Goal: Task Accomplishment & Management: Complete application form

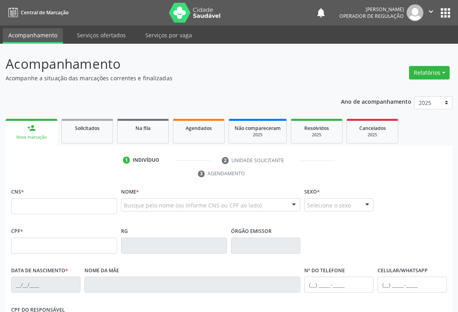
click at [27, 134] on link "person_add Nova marcação" at bounding box center [32, 132] width 52 height 27
click at [53, 212] on input "text" at bounding box center [64, 207] width 106 height 16
type input "704 8050 8094 2142"
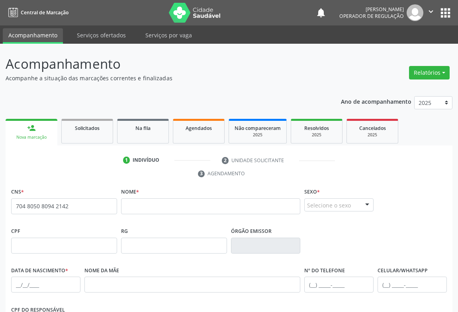
scroll to position [108, 0]
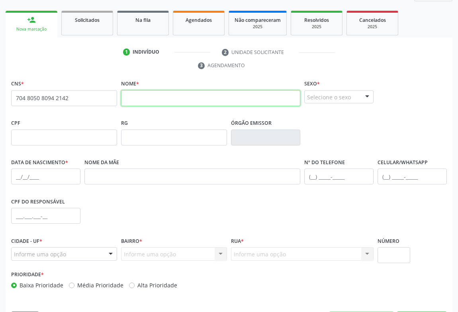
click at [137, 97] on input "text" at bounding box center [210, 98] width 179 height 16
click at [167, 95] on input "text" at bounding box center [210, 98] width 179 height 16
type input "[PERSON_NAME]"
click at [371, 97] on div at bounding box center [367, 98] width 12 height 14
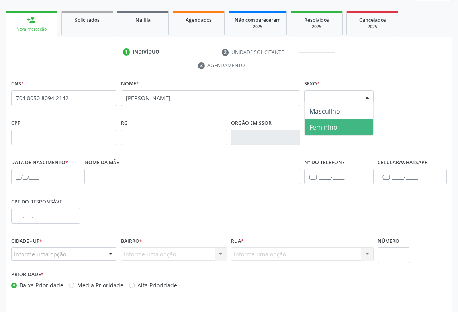
drag, startPoint x: 322, startPoint y: 127, endPoint x: 322, endPoint y: 141, distance: 13.5
click at [322, 127] on span "Feminino" at bounding box center [323, 127] width 28 height 9
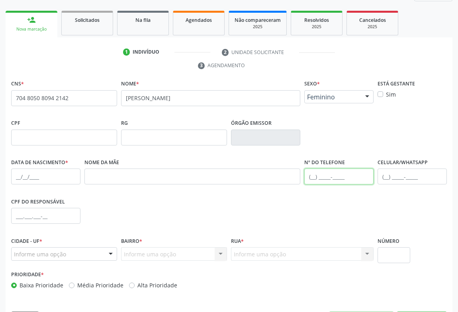
click at [328, 171] on input "text" at bounding box center [338, 177] width 69 height 16
type input "[PHONE_NUMBER]"
click at [105, 251] on div at bounding box center [111, 255] width 12 height 14
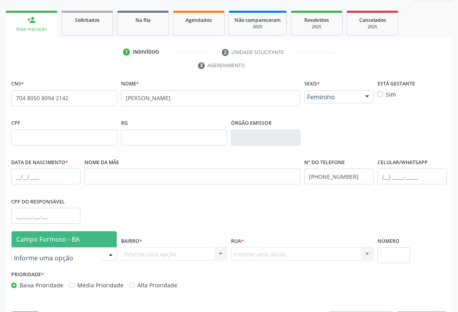
drag, startPoint x: 51, startPoint y: 237, endPoint x: 113, endPoint y: 243, distance: 62.8
click at [52, 237] on span "Campo Formoso - BA" at bounding box center [47, 239] width 63 height 9
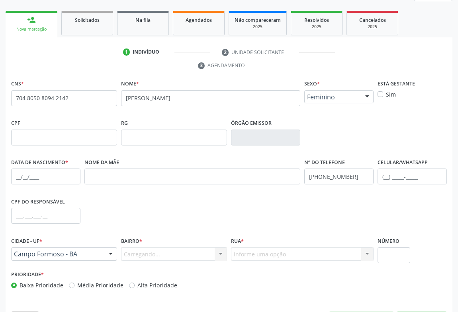
click at [221, 255] on div "Carregando... Nenhum resultado encontrado para: " " Nenhuma opção encontrada. D…" at bounding box center [174, 255] width 106 height 14
click at [221, 255] on div at bounding box center [221, 255] width 12 height 14
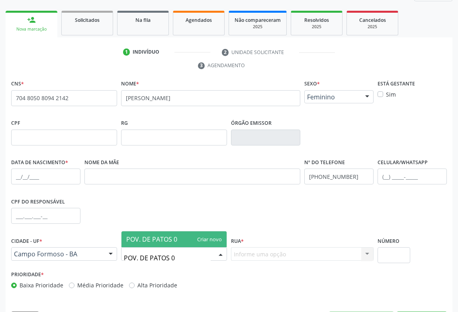
type input "POV. DE PATOS 03"
drag, startPoint x: 161, startPoint y: 238, endPoint x: 277, endPoint y: 259, distance: 118.4
click at [168, 238] on span "POV. DE PATOS 03" at bounding box center [153, 239] width 55 height 9
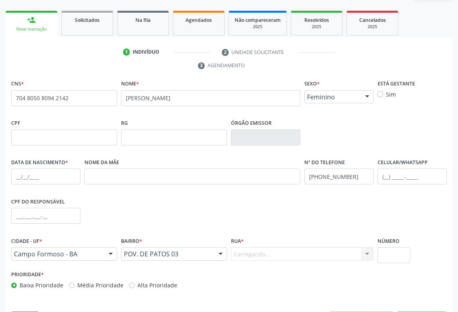
click at [295, 255] on div "Carregando... Nenhum resultado encontrado para: " " Nenhuma opção encontrada. D…" at bounding box center [302, 255] width 142 height 14
click at [295, 251] on div "Informe uma opção" at bounding box center [302, 255] width 142 height 14
click at [366, 252] on div at bounding box center [367, 255] width 12 height 14
click at [368, 252] on div at bounding box center [367, 255] width 12 height 14
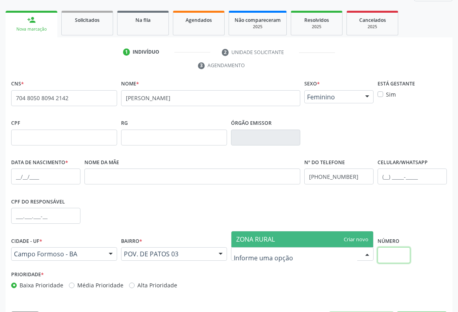
click at [398, 255] on input "text" at bounding box center [393, 256] width 33 height 16
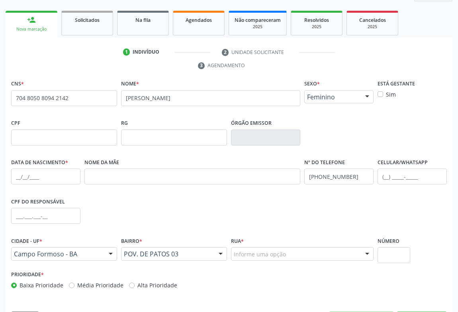
click at [359, 252] on div "Informe uma opção Nenhum resultado encontrado para: " " Nenhuma opção encontrad…" at bounding box center [302, 255] width 142 height 14
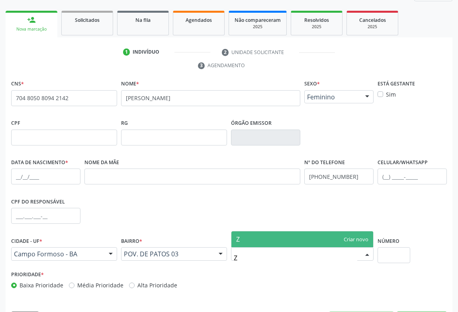
type input "ZONA RURAL"
click at [268, 244] on span "ZONA RURAL" at bounding box center [302, 240] width 142 height 16
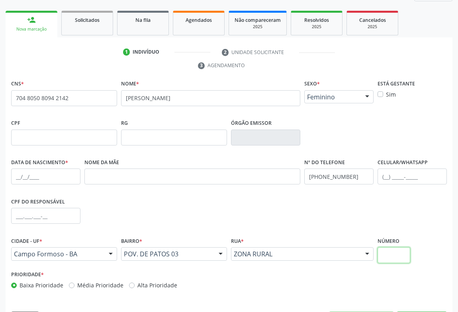
click at [396, 258] on input "text" at bounding box center [393, 256] width 33 height 16
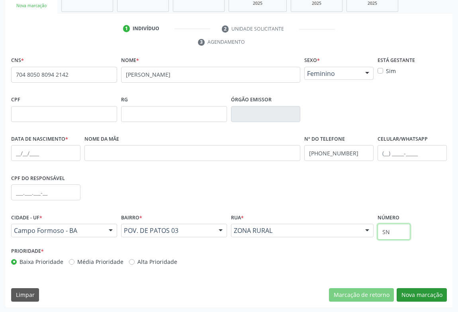
type input "SN"
drag, startPoint x: 409, startPoint y: 295, endPoint x: 394, endPoint y: 274, distance: 26.2
click at [410, 293] on button "Nova marcação" at bounding box center [421, 296] width 50 height 14
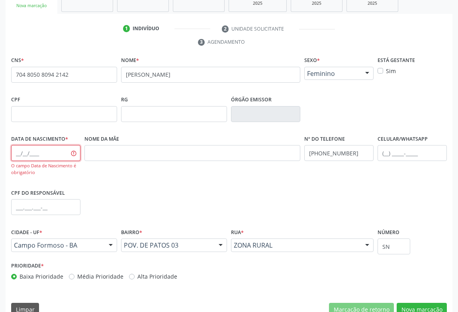
click at [29, 150] on input "text" at bounding box center [45, 153] width 69 height 16
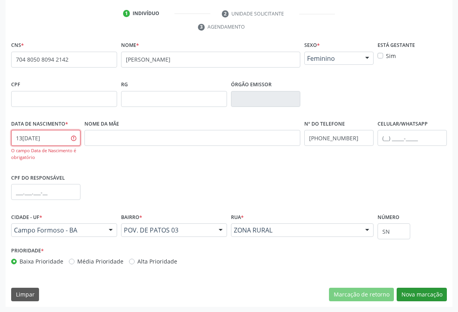
type input "13[DATE]"
click at [413, 295] on button "Nova marcação" at bounding box center [421, 295] width 50 height 14
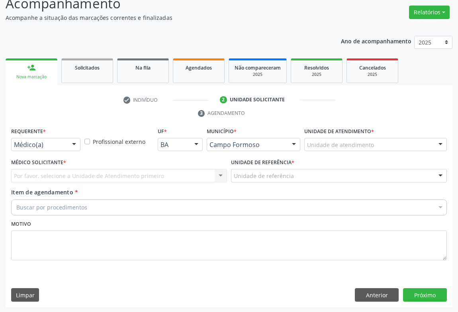
drag, startPoint x: 53, startPoint y: 144, endPoint x: 73, endPoint y: 164, distance: 28.7
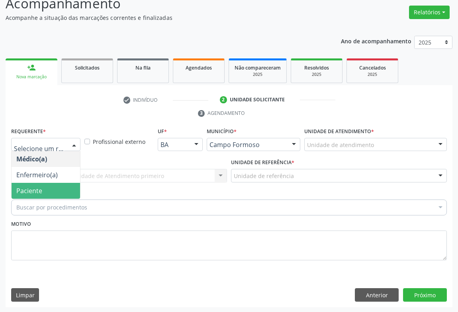
drag, startPoint x: 26, startPoint y: 187, endPoint x: 56, endPoint y: 167, distance: 35.7
click at [28, 187] on span "Paciente" at bounding box center [29, 191] width 26 height 9
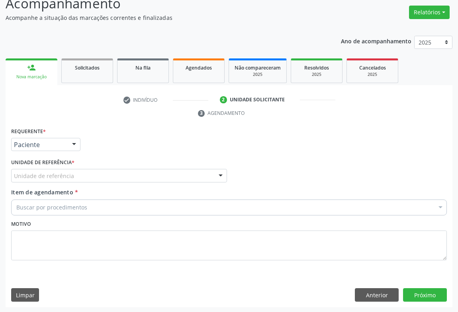
click at [57, 167] on div "Requerente * Paciente Médico(a) Enfermeiro(a) Paciente Nenhum resultado encontr…" at bounding box center [228, 199] width 435 height 146
drag, startPoint x: 123, startPoint y: 167, endPoint x: 125, endPoint y: 174, distance: 7.8
click at [123, 168] on div "Unidade de referência * Unidade de referência Unidade Basica de Saude da Famili…" at bounding box center [119, 169] width 216 height 25
click at [183, 177] on div "Unidade de referência" at bounding box center [119, 176] width 216 height 14
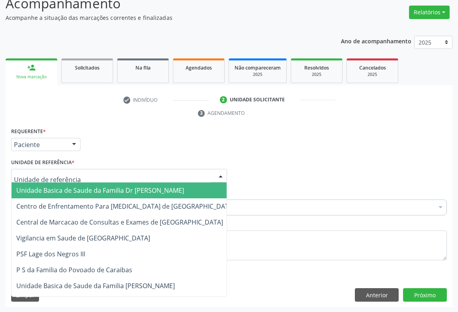
click at [55, 189] on span "Unidade Basica de Saude da Familia Dr [PERSON_NAME]" at bounding box center [100, 190] width 168 height 9
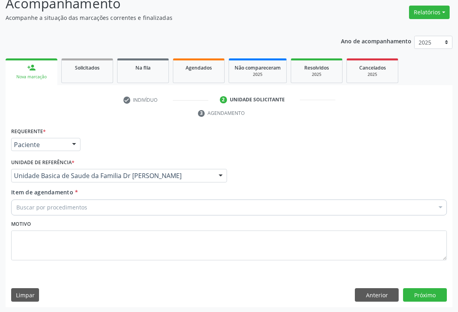
drag, startPoint x: 47, startPoint y: 206, endPoint x: 60, endPoint y: 191, distance: 19.5
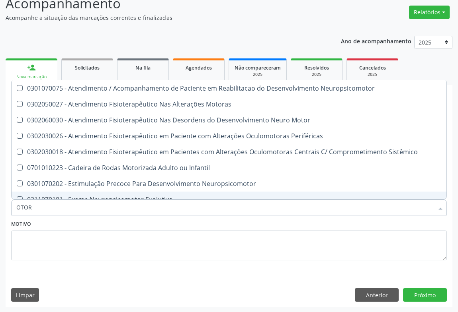
type input "OTORR"
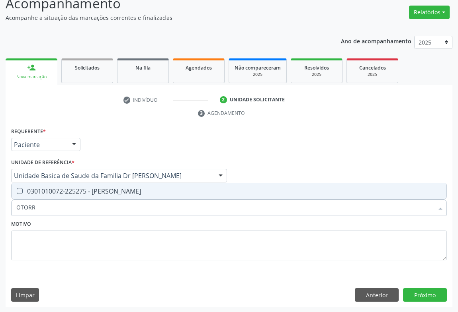
drag, startPoint x: 113, startPoint y: 189, endPoint x: 129, endPoint y: 213, distance: 28.5
click at [116, 193] on div "0301010072-225275 - [PERSON_NAME]" at bounding box center [228, 191] width 425 height 6
checkbox Otorrinolaringologista "true"
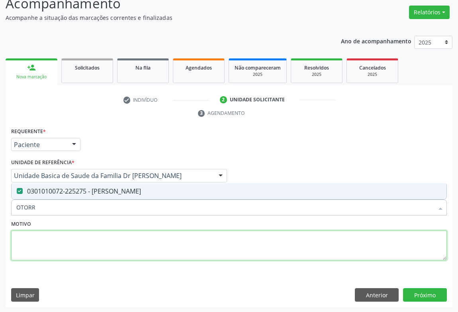
drag, startPoint x: 130, startPoint y: 237, endPoint x: 230, endPoint y: 240, distance: 99.6
click at [127, 236] on textarea at bounding box center [228, 246] width 435 height 30
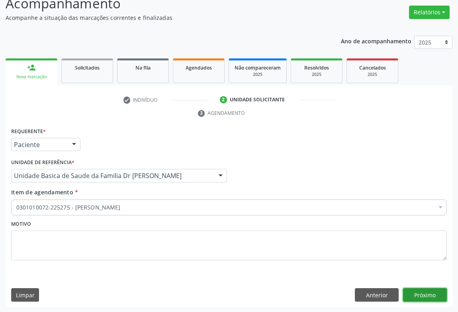
click at [429, 294] on button "Próximo" at bounding box center [425, 296] width 44 height 14
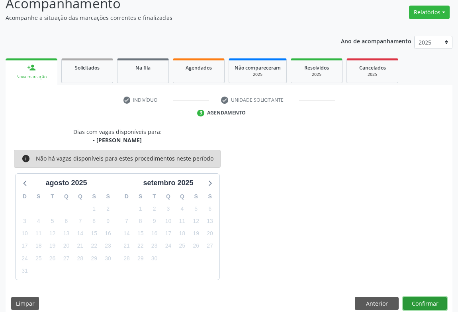
click at [427, 300] on button "Confirmar" at bounding box center [425, 304] width 44 height 14
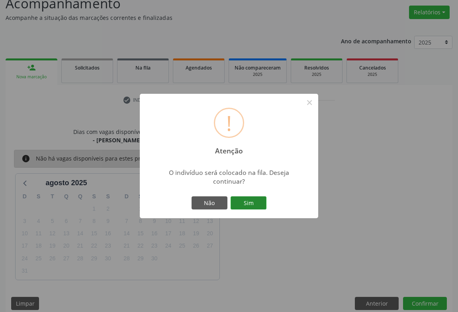
click at [254, 203] on button "Sim" at bounding box center [248, 204] width 36 height 14
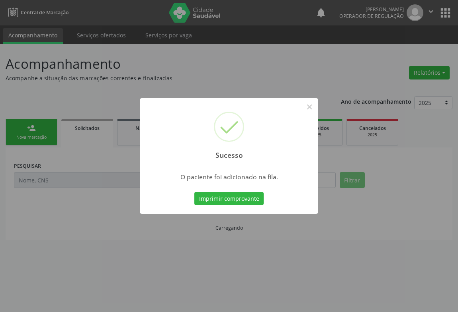
scroll to position [0, 0]
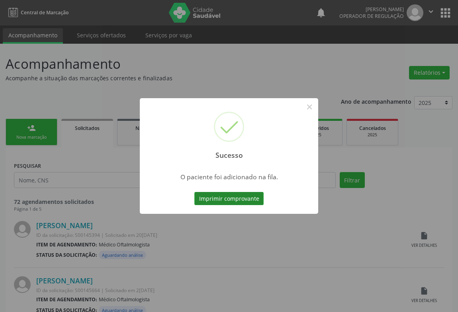
click at [241, 195] on button "Imprimir comprovante" at bounding box center [228, 199] width 69 height 14
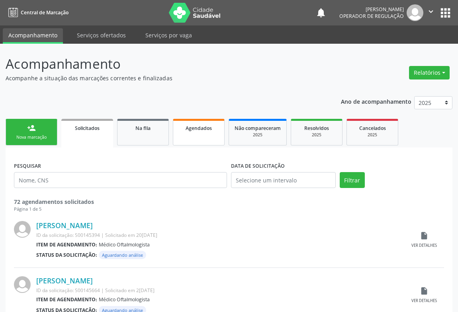
click at [193, 135] on link "Agendados" at bounding box center [199, 132] width 52 height 27
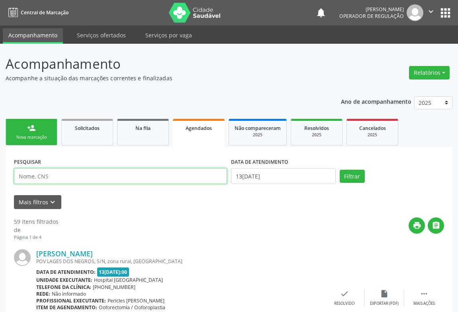
click at [70, 179] on input "text" at bounding box center [120, 176] width 213 height 16
type input "[PERSON_NAME]"
click at [339, 170] on button "Filtrar" at bounding box center [351, 177] width 25 height 14
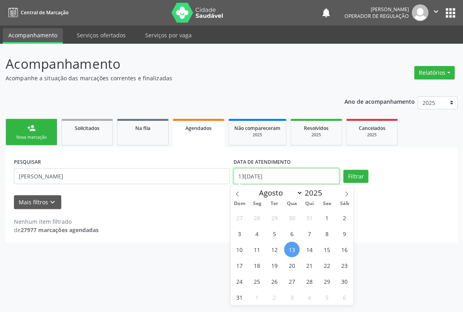
drag, startPoint x: 297, startPoint y: 178, endPoint x: 286, endPoint y: 152, distance: 28.0
click at [297, 172] on input "13[DATE]" at bounding box center [287, 176] width 106 height 16
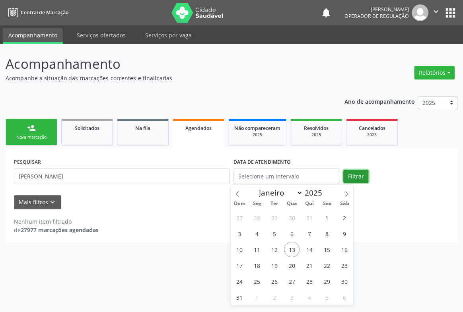
drag, startPoint x: 354, startPoint y: 178, endPoint x: 347, endPoint y: 178, distance: 7.2
click at [353, 178] on button "Filtrar" at bounding box center [355, 177] width 25 height 14
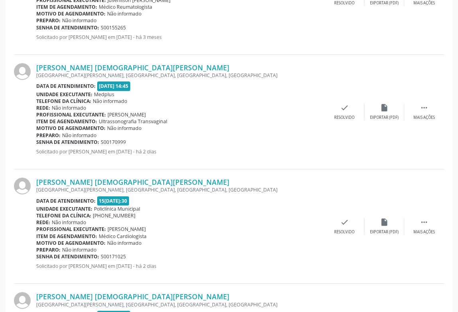
scroll to position [859, 0]
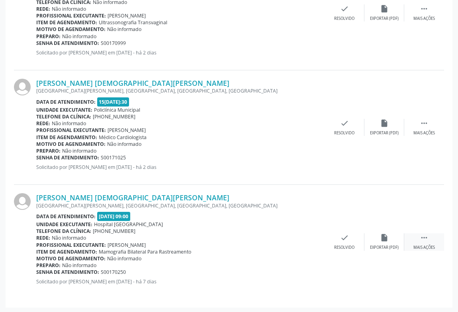
click at [427, 241] on div " Mais ações" at bounding box center [424, 242] width 40 height 17
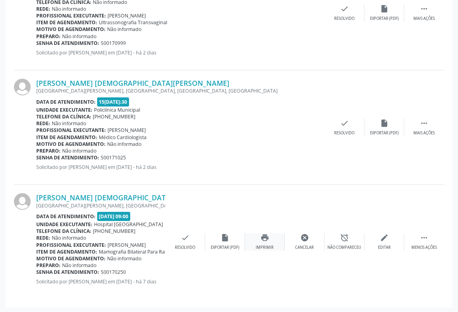
click at [269, 243] on div "print Imprimir" at bounding box center [265, 242] width 40 height 17
click at [425, 129] on div " Mais ações" at bounding box center [424, 127] width 40 height 17
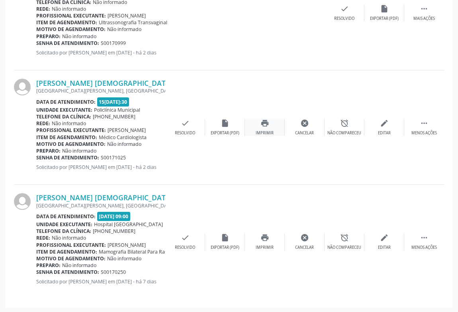
click at [265, 124] on icon "print" at bounding box center [264, 123] width 9 height 9
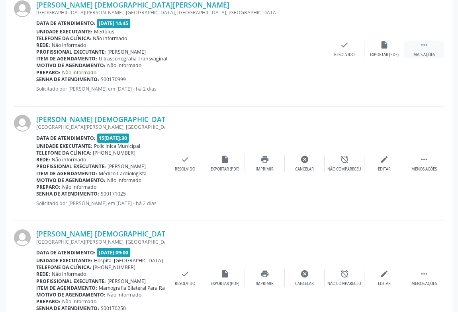
click at [416, 45] on div " Mais ações" at bounding box center [424, 49] width 40 height 17
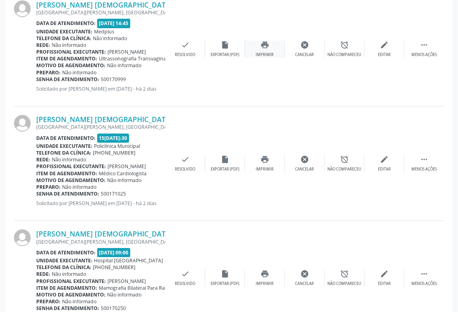
click at [267, 49] on div "print Imprimir" at bounding box center [265, 49] width 40 height 17
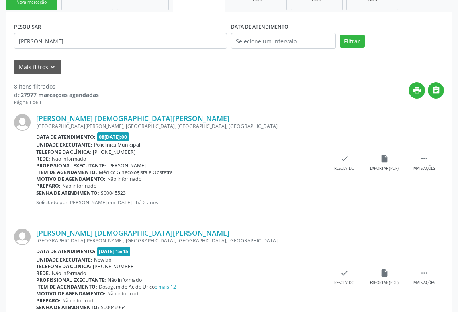
scroll to position [0, 0]
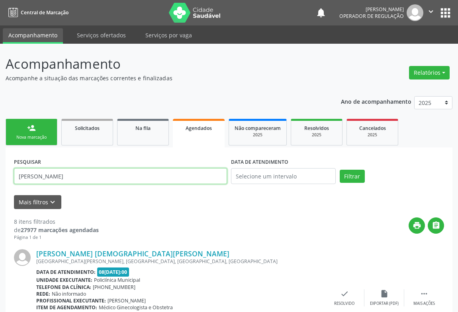
click at [125, 178] on input "[PERSON_NAME]" at bounding box center [120, 176] width 213 height 16
type input "M"
click at [339, 170] on button "Filtrar" at bounding box center [351, 177] width 25 height 14
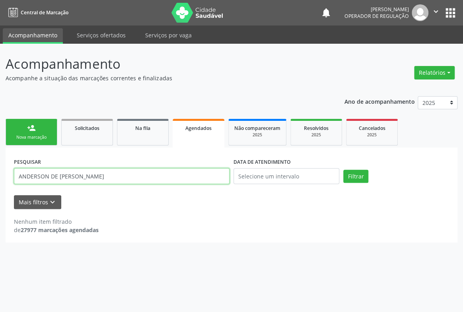
click at [78, 177] on input "ANDERSON DE [PERSON_NAME]" at bounding box center [122, 176] width 216 height 16
type input "[PERSON_NAME]"
click at [343, 170] on button "Filtrar" at bounding box center [355, 177] width 25 height 14
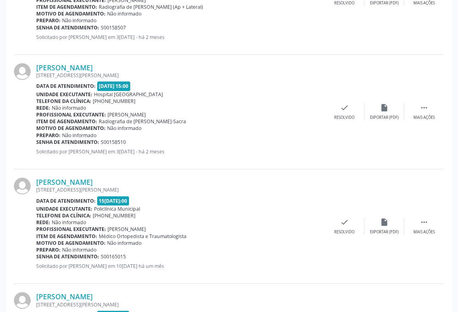
scroll to position [974, 0]
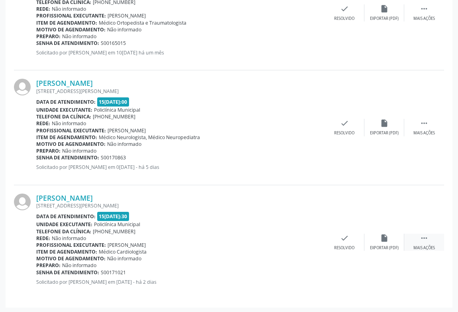
click at [426, 246] on div "Mais ações" at bounding box center [423, 249] width 21 height 6
click at [264, 239] on icon "print" at bounding box center [264, 238] width 9 height 9
click at [423, 125] on icon "" at bounding box center [423, 123] width 9 height 9
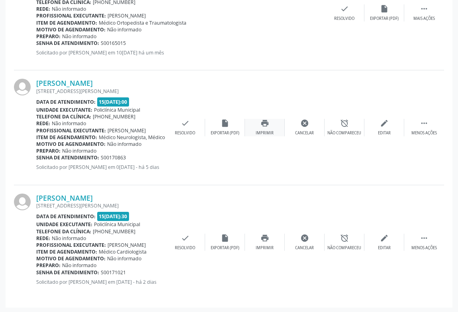
click at [267, 128] on div "print Imprimir" at bounding box center [265, 127] width 40 height 17
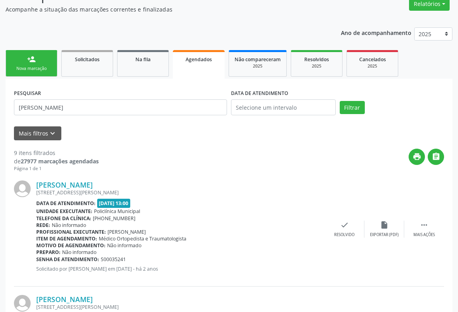
scroll to position [0, 0]
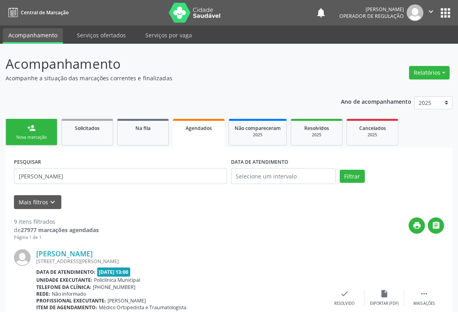
click at [431, 11] on icon "" at bounding box center [430, 11] width 9 height 9
click at [394, 48] on link "Sair" at bounding box center [410, 48] width 55 height 11
